Goal: Check status: Check status

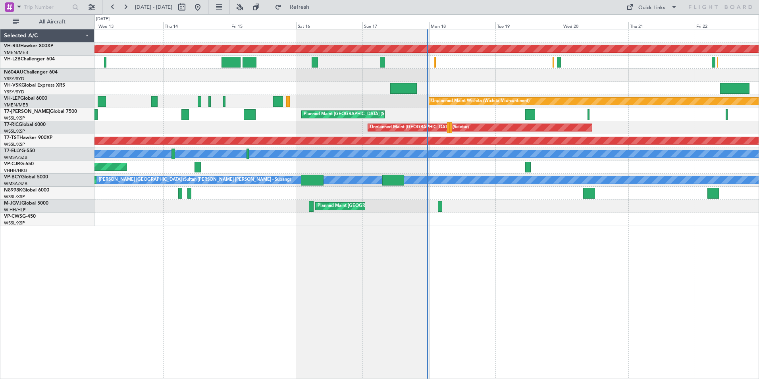
click at [247, 58] on div "Planned Maint [GEOGRAPHIC_DATA] ([GEOGRAPHIC_DATA]) Unplanned Maint Sydney ([PE…" at bounding box center [426, 127] width 664 height 196
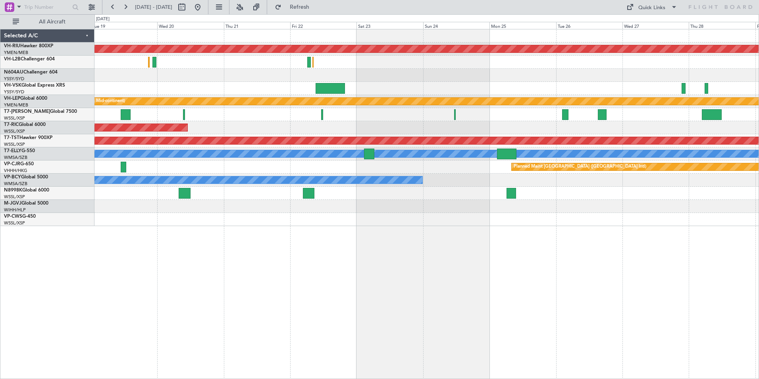
click at [610, 98] on div "Planned Maint [GEOGRAPHIC_DATA] ([GEOGRAPHIC_DATA]) Unplanned Maint Wichita (Wi…" at bounding box center [426, 127] width 664 height 196
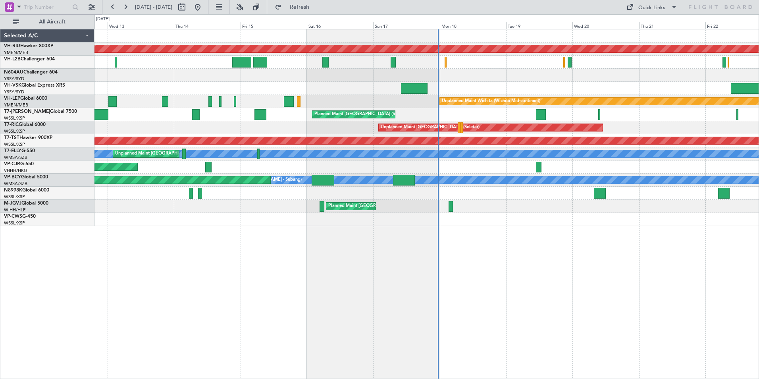
click at [501, 89] on div "Planned Maint [GEOGRAPHIC_DATA] ([GEOGRAPHIC_DATA]) Unplanned Maint Sydney ([PE…" at bounding box center [426, 127] width 664 height 196
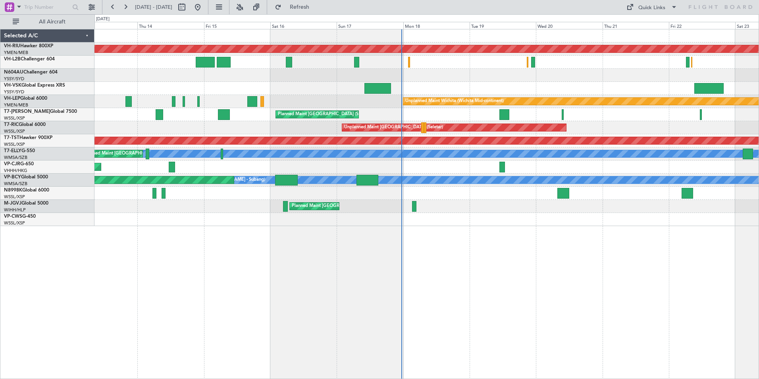
click at [464, 92] on div "Planned Maint [GEOGRAPHIC_DATA] ([GEOGRAPHIC_DATA]) Unplanned Maint Sydney ([PE…" at bounding box center [426, 127] width 664 height 196
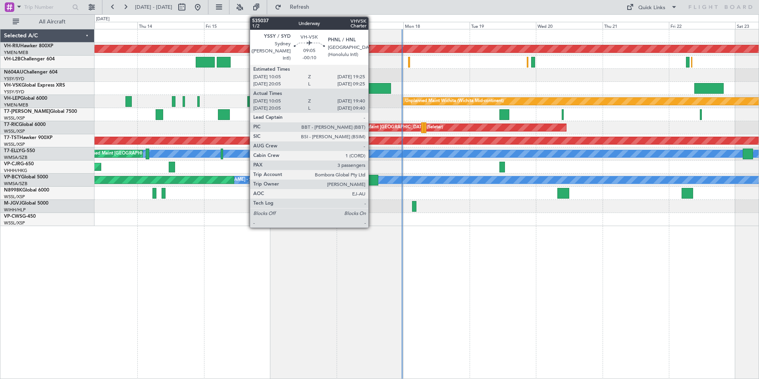
click at [372, 85] on div at bounding box center [377, 88] width 27 height 11
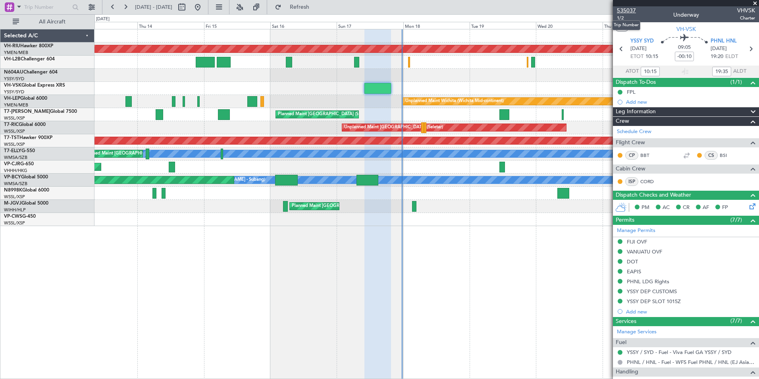
click at [621, 10] on span "535037" at bounding box center [626, 10] width 19 height 8
click at [756, 1] on span at bounding box center [755, 3] width 8 height 7
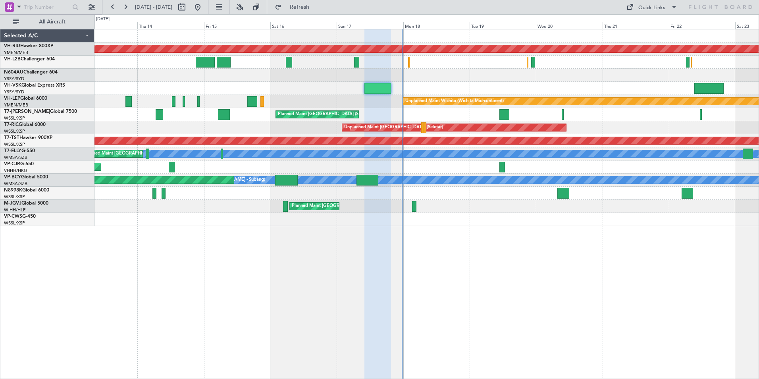
type input "0"
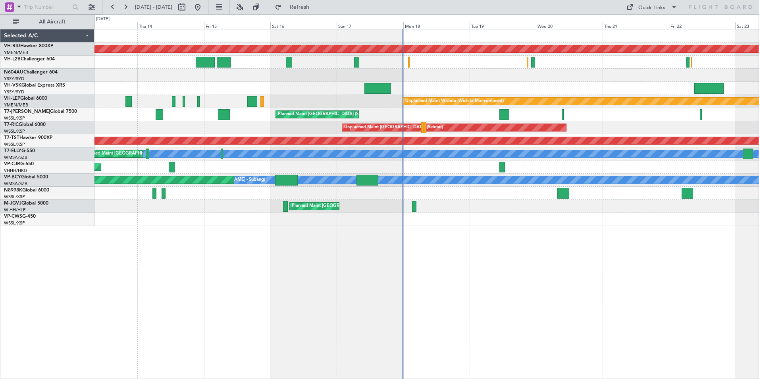
click at [147, 82] on div "Planned Maint [GEOGRAPHIC_DATA] ([GEOGRAPHIC_DATA]) Unplanned Maint Sydney ([PE…" at bounding box center [426, 127] width 664 height 196
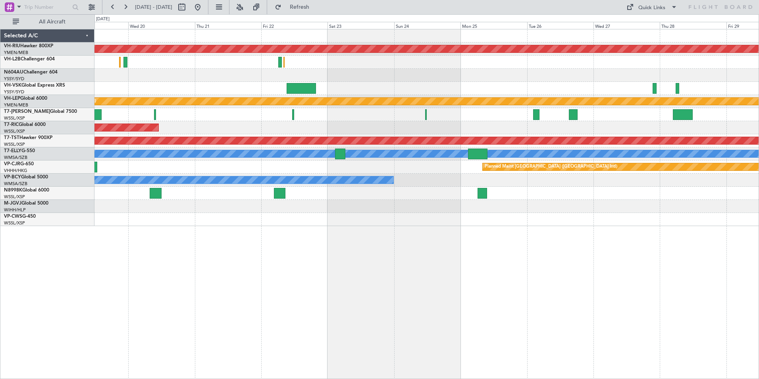
click at [184, 72] on div "Planned Maint [GEOGRAPHIC_DATA] ([GEOGRAPHIC_DATA]) Unplanned Maint Wichita (Wi…" at bounding box center [426, 127] width 664 height 196
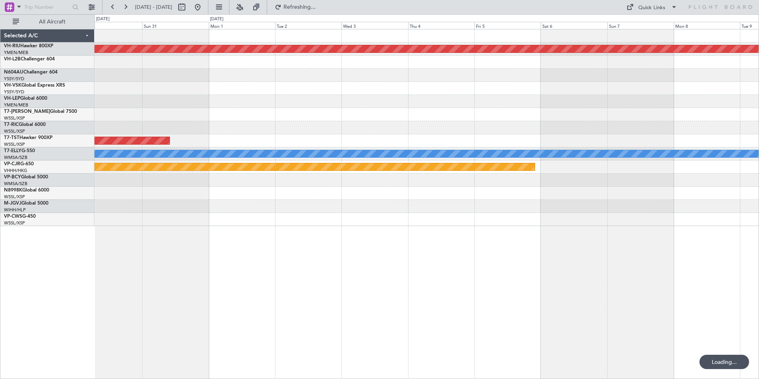
click at [67, 58] on div "Planned Maint [GEOGRAPHIC_DATA] ([GEOGRAPHIC_DATA]) Unplanned Maint Wichita (Wi…" at bounding box center [379, 196] width 759 height 364
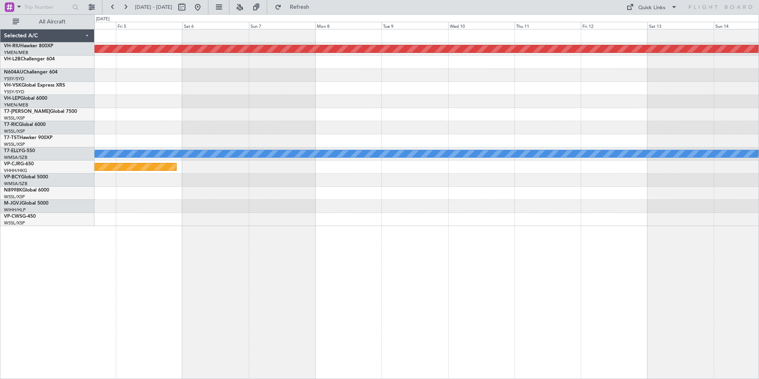
click at [191, 73] on div at bounding box center [426, 75] width 664 height 13
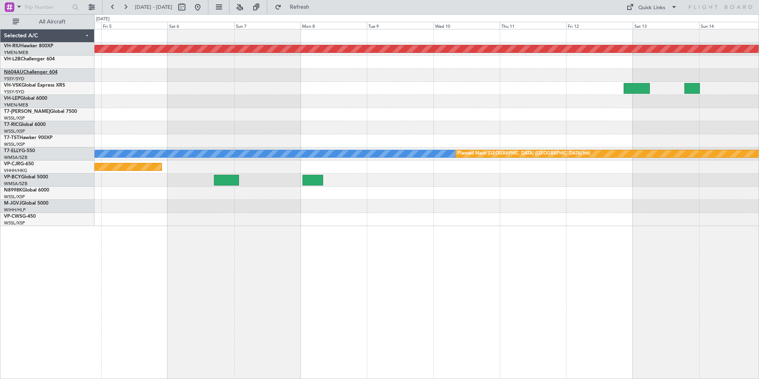
click at [21, 72] on span "N604AU" at bounding box center [13, 72] width 19 height 5
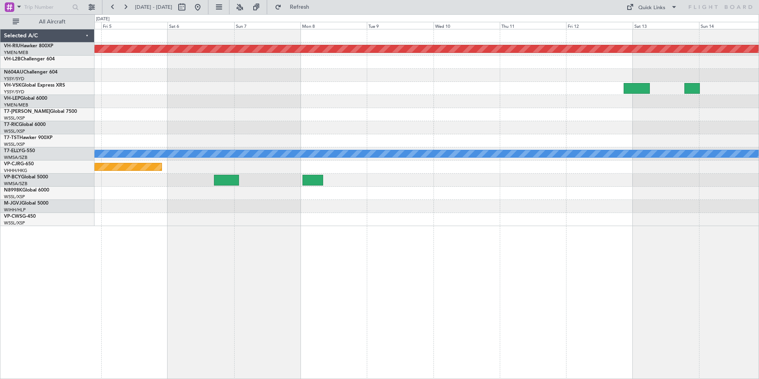
click at [507, 127] on div "Planned Maint [GEOGRAPHIC_DATA] ([GEOGRAPHIC_DATA]) Planned Maint [GEOGRAPHIC_D…" at bounding box center [426, 127] width 664 height 196
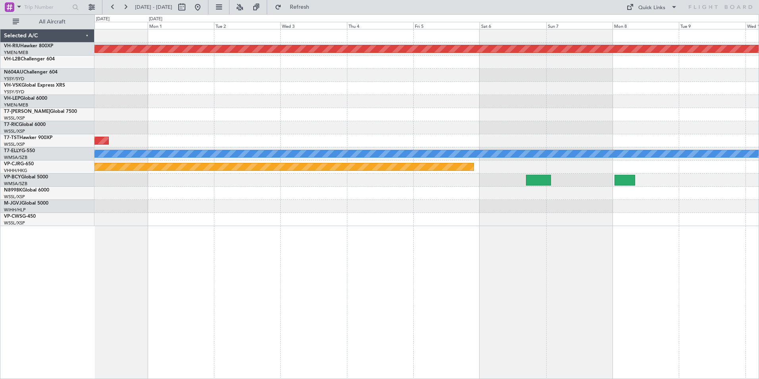
click at [549, 108] on div "Planned Maint [GEOGRAPHIC_DATA] ([GEOGRAPHIC_DATA]) Unplanned Maint Wichita (Wi…" at bounding box center [426, 127] width 664 height 196
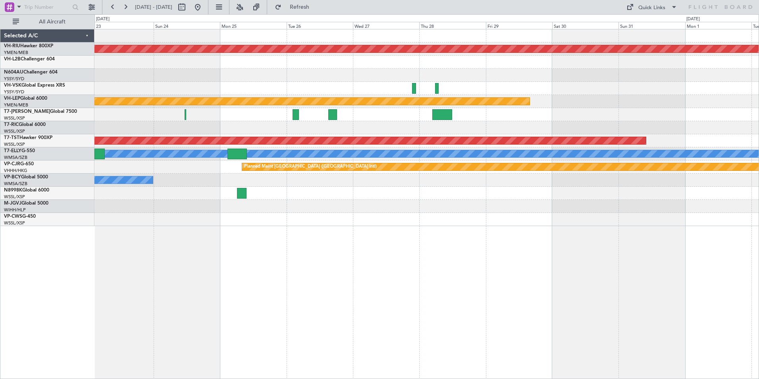
click at [723, 121] on div "Planned Maint [GEOGRAPHIC_DATA] ([GEOGRAPHIC_DATA]) Unplanned Maint Wichita (Wi…" at bounding box center [426, 127] width 664 height 196
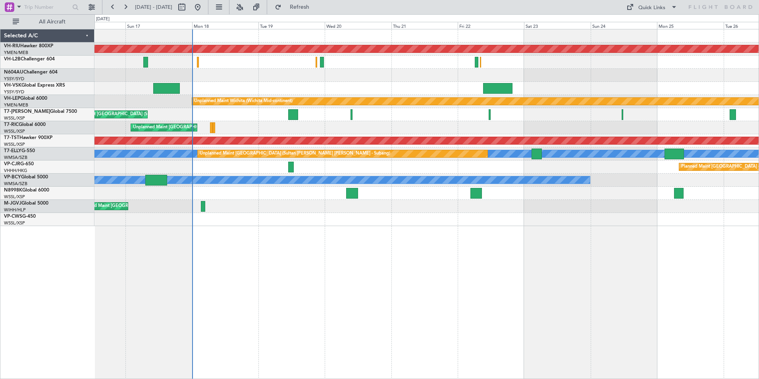
click at [423, 90] on div "Planned Maint [GEOGRAPHIC_DATA] ([GEOGRAPHIC_DATA]) Unplanned Maint Wichita (Wi…" at bounding box center [426, 127] width 664 height 196
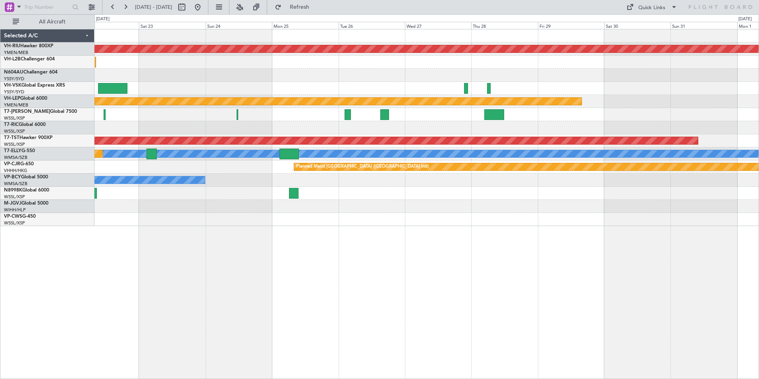
click at [196, 79] on div "Planned Maint [GEOGRAPHIC_DATA] ([GEOGRAPHIC_DATA]) Unplanned Maint Wichita (Wi…" at bounding box center [426, 127] width 664 height 196
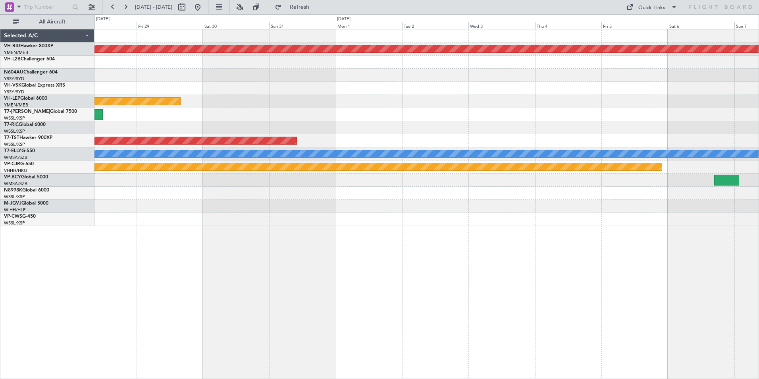
click at [218, 55] on div "Planned Maint [GEOGRAPHIC_DATA] ([GEOGRAPHIC_DATA]) Unplanned Maint Wichita (Wi…" at bounding box center [426, 127] width 664 height 196
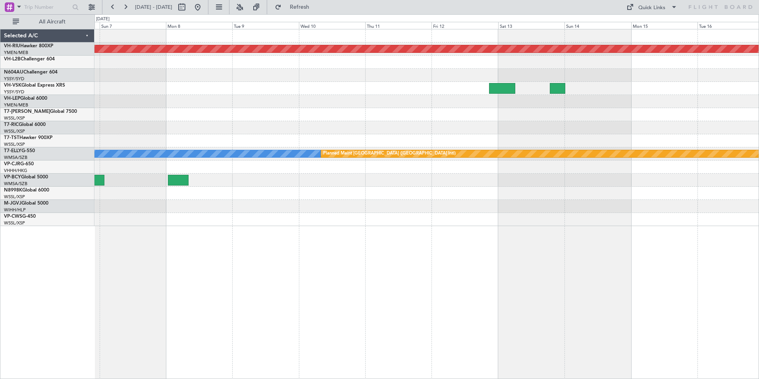
click at [204, 62] on div "Planned Maint [GEOGRAPHIC_DATA] ([GEOGRAPHIC_DATA]) [PERSON_NAME] Planned Maint…" at bounding box center [426, 127] width 664 height 196
